Goal: Find specific page/section: Find specific page/section

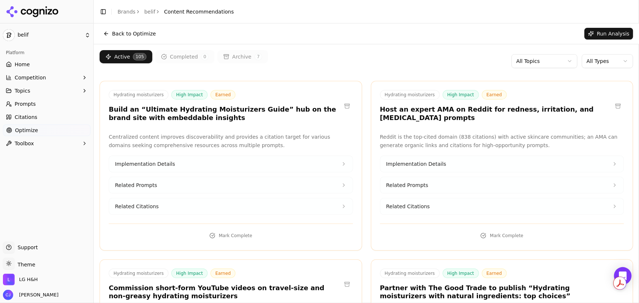
scroll to position [9100, 0]
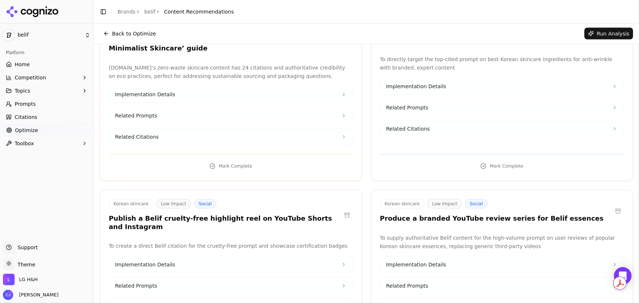
click at [131, 13] on link "Brands" at bounding box center [126, 12] width 18 height 6
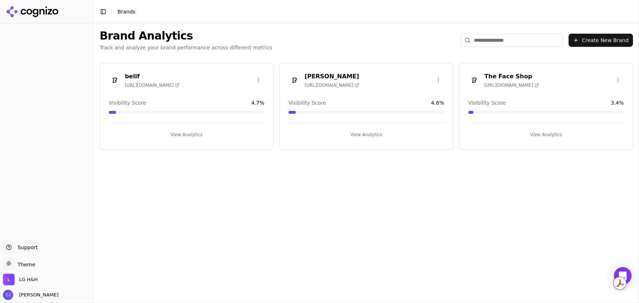
click at [323, 75] on h3 "[PERSON_NAME]" at bounding box center [331, 76] width 55 height 9
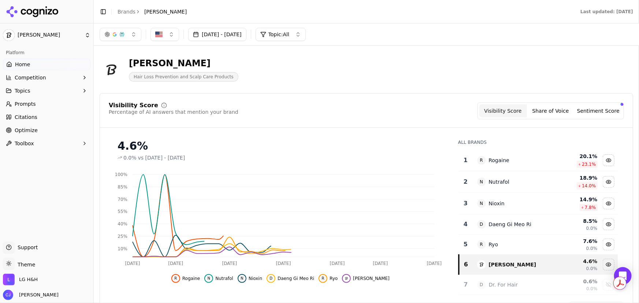
click at [20, 132] on span "Optimize" at bounding box center [26, 130] width 23 height 7
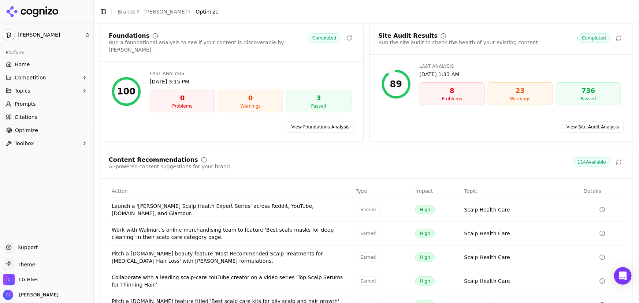
scroll to position [59, 0]
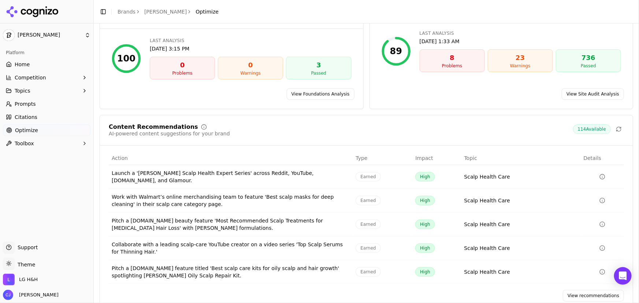
drag, startPoint x: 578, startPoint y: 282, endPoint x: 568, endPoint y: 275, distance: 12.2
click at [579, 290] on link "View recommendations" at bounding box center [592, 296] width 61 height 12
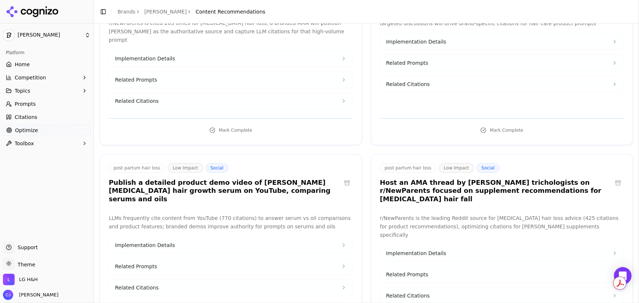
scroll to position [9943, 0]
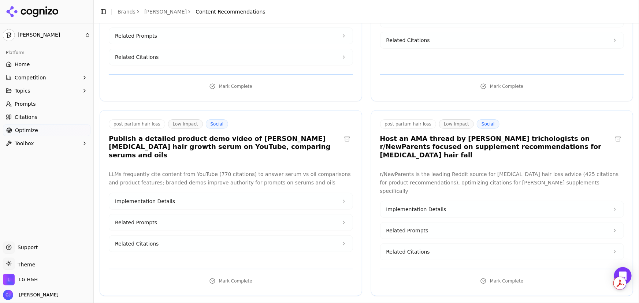
click at [125, 9] on link "Brands" at bounding box center [126, 12] width 18 height 6
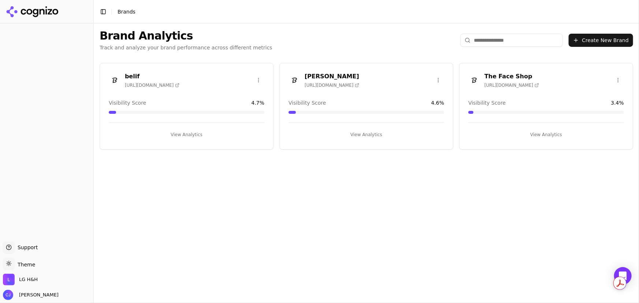
click at [512, 74] on h3 "The Face Shop" at bounding box center [511, 76] width 55 height 9
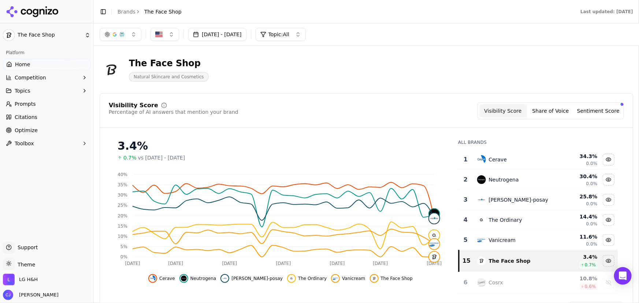
click at [56, 126] on link "Optimize" at bounding box center [46, 130] width 87 height 12
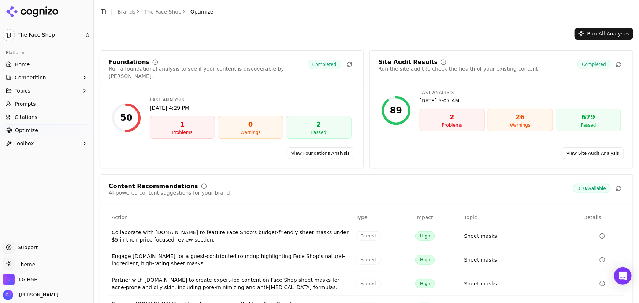
scroll to position [64, 0]
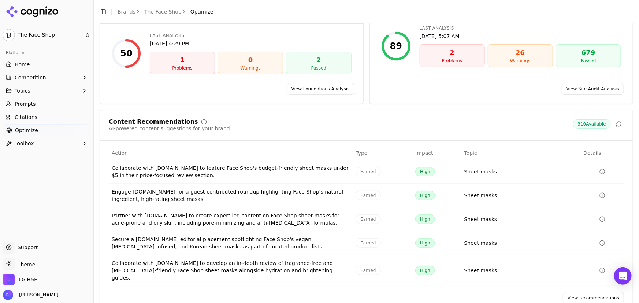
click at [577, 292] on link "View recommendations" at bounding box center [592, 298] width 61 height 12
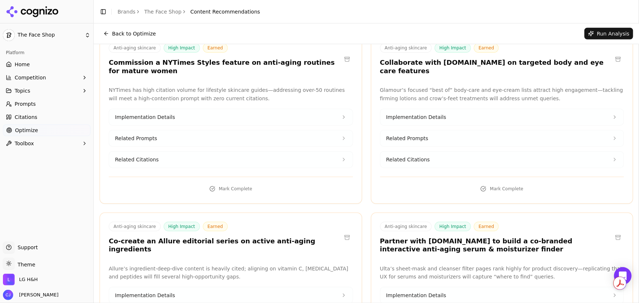
scroll to position [8915, 0]
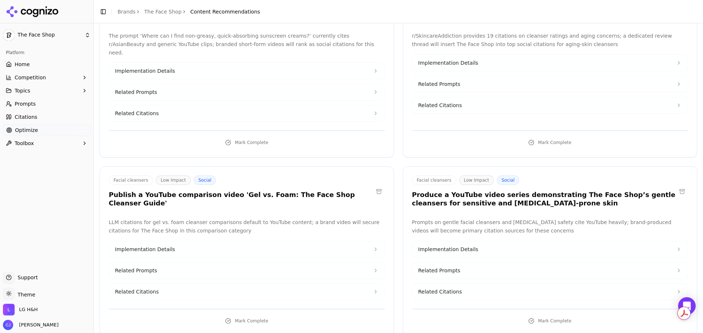
scroll to position [27075, 0]
